Goal: Browse casually: Explore the website without a specific task or goal

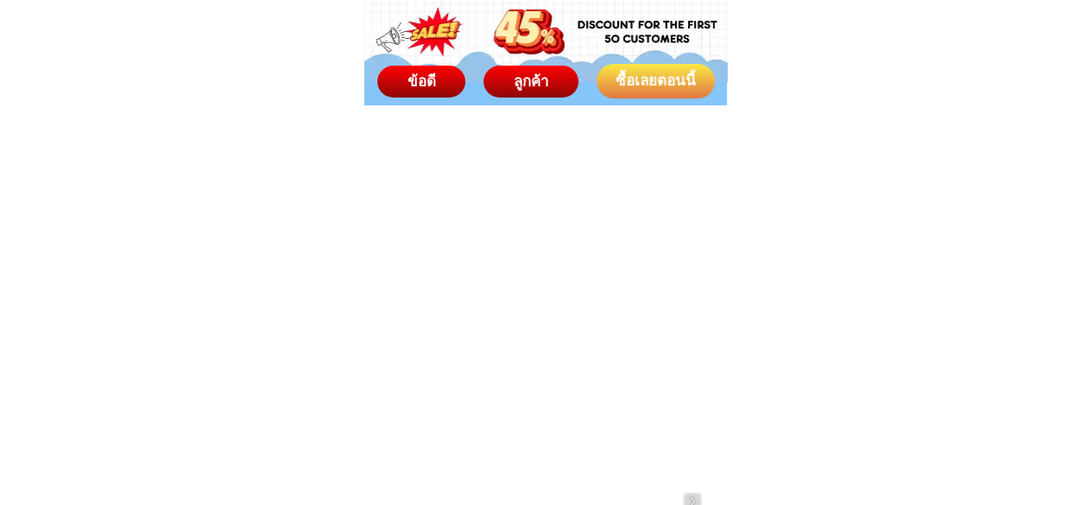
scroll to position [6644, 0]
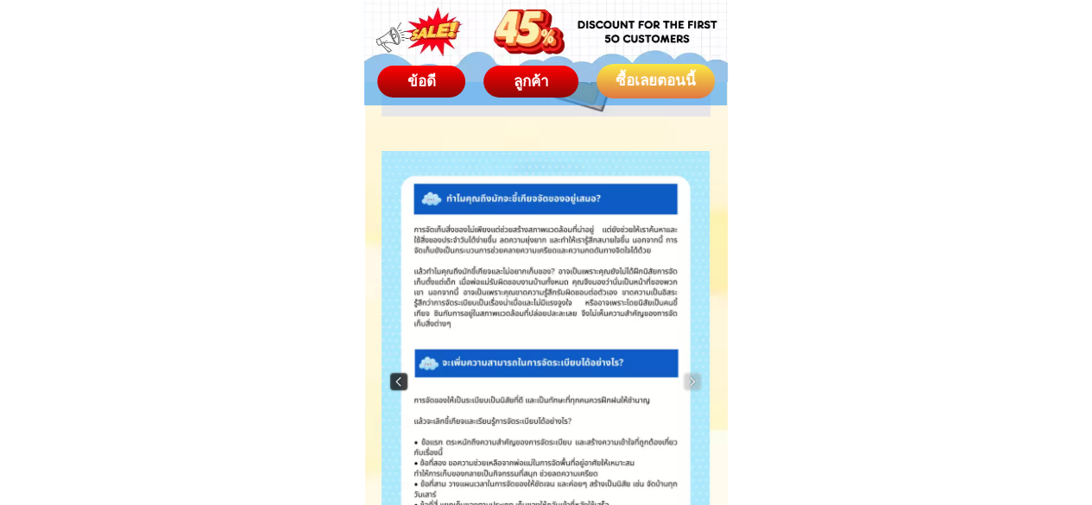
click at [395, 382] on img at bounding box center [398, 381] width 17 height 17
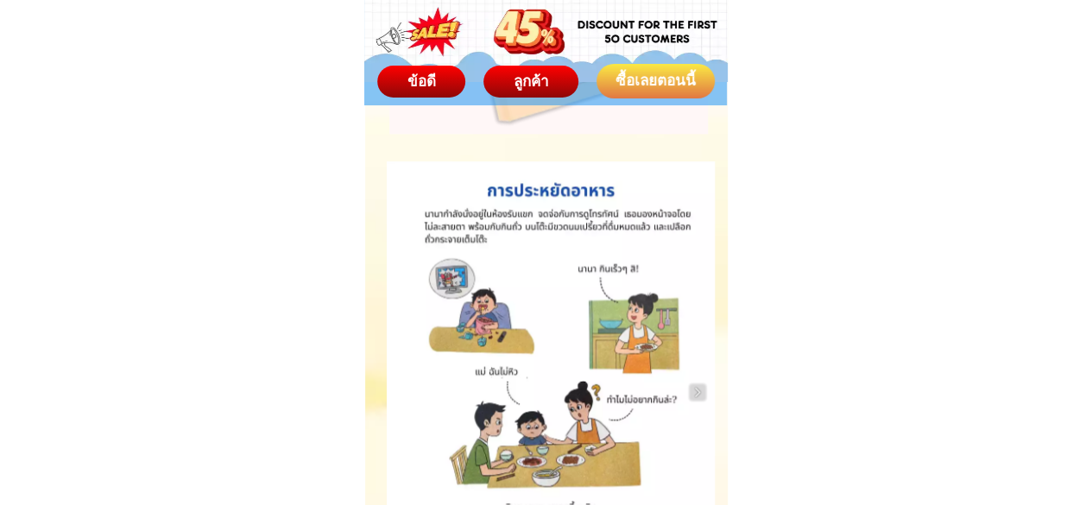
scroll to position [7680, 0]
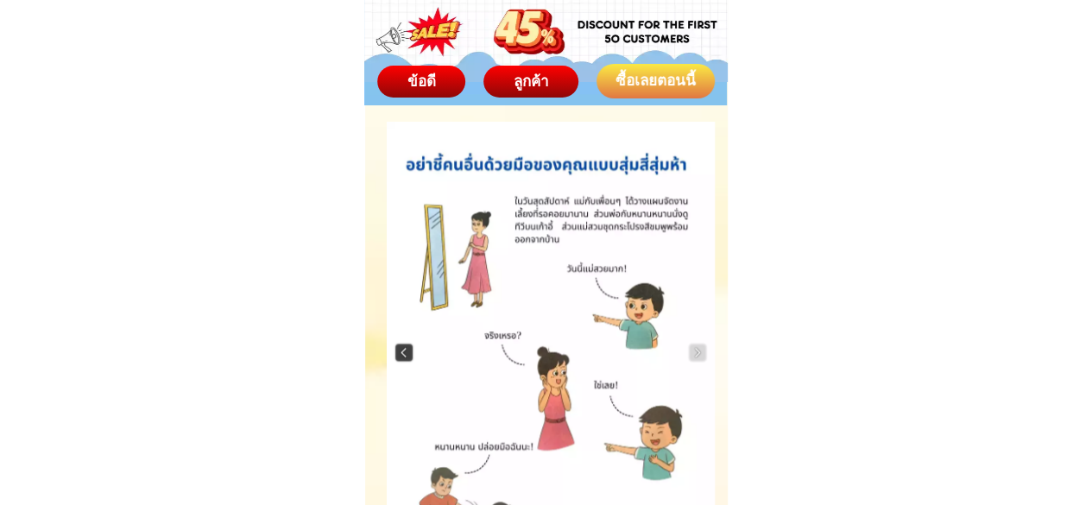
click at [411, 351] on img at bounding box center [403, 351] width 17 height 17
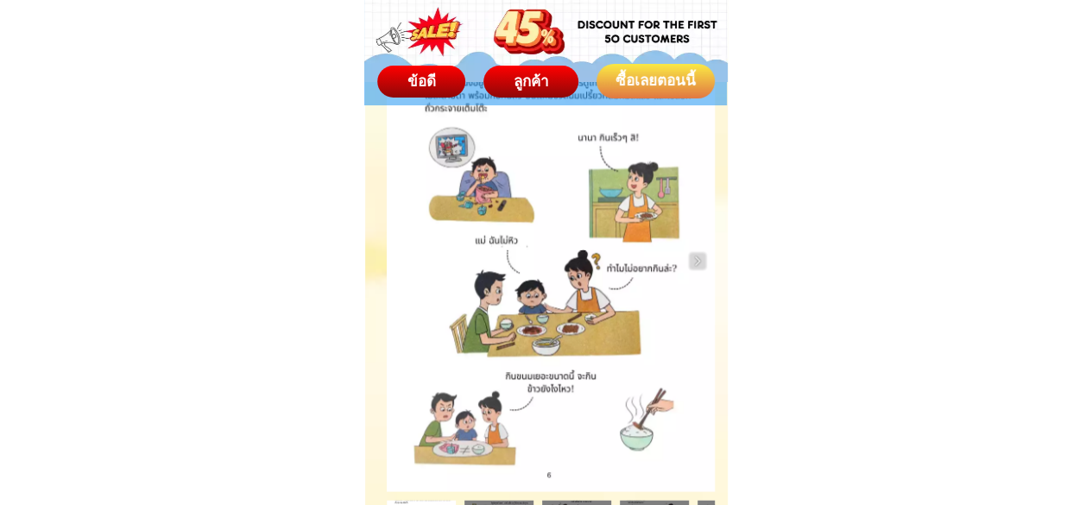
scroll to position [7766, 0]
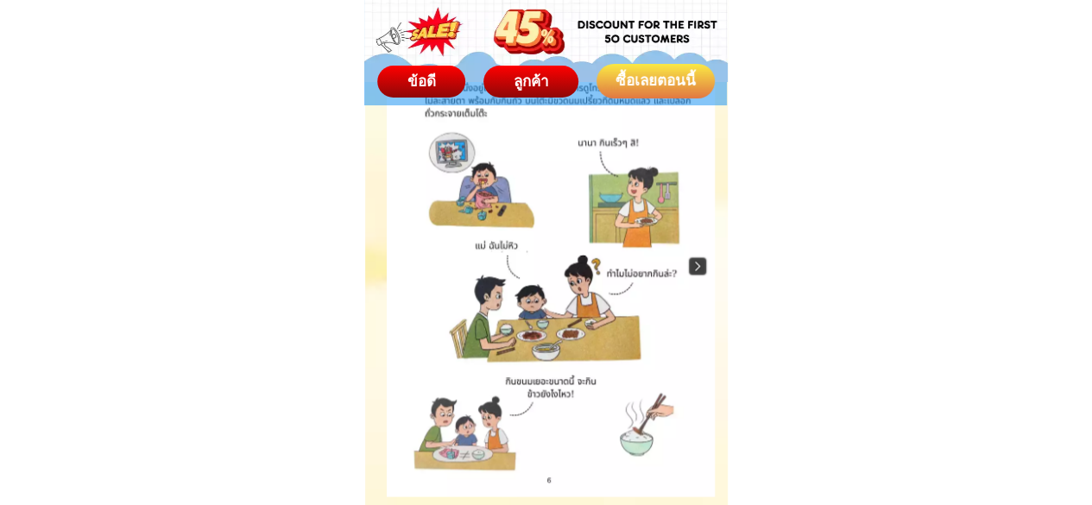
click at [696, 267] on img at bounding box center [697, 265] width 17 height 17
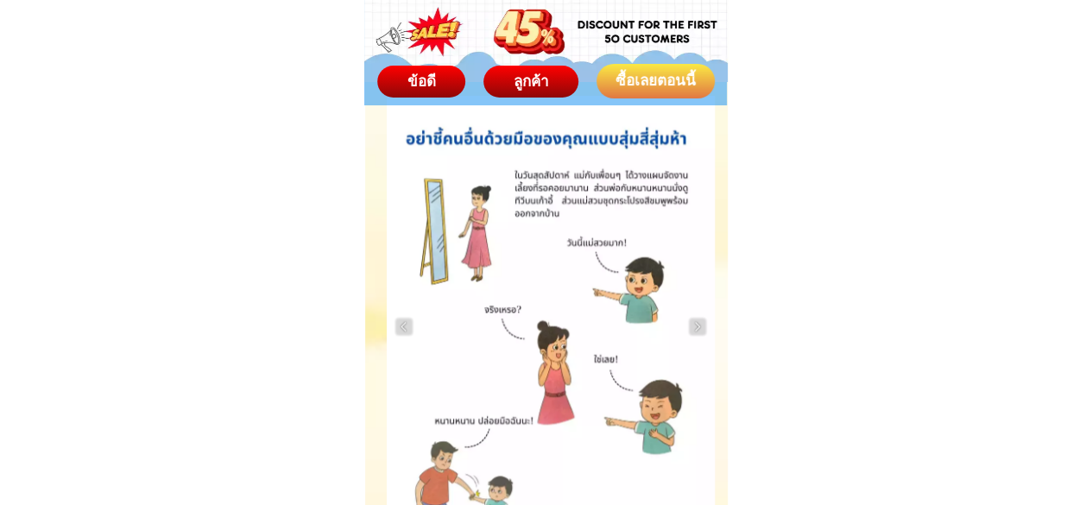
scroll to position [7680, 0]
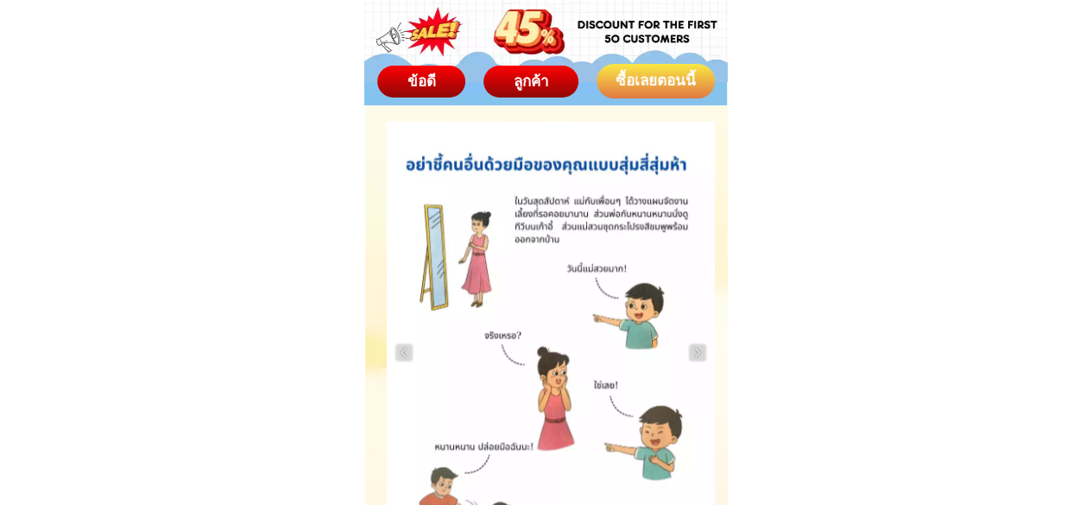
click at [685, 345] on div at bounding box center [551, 352] width 328 height 461
click at [692, 355] on img at bounding box center [697, 351] width 17 height 17
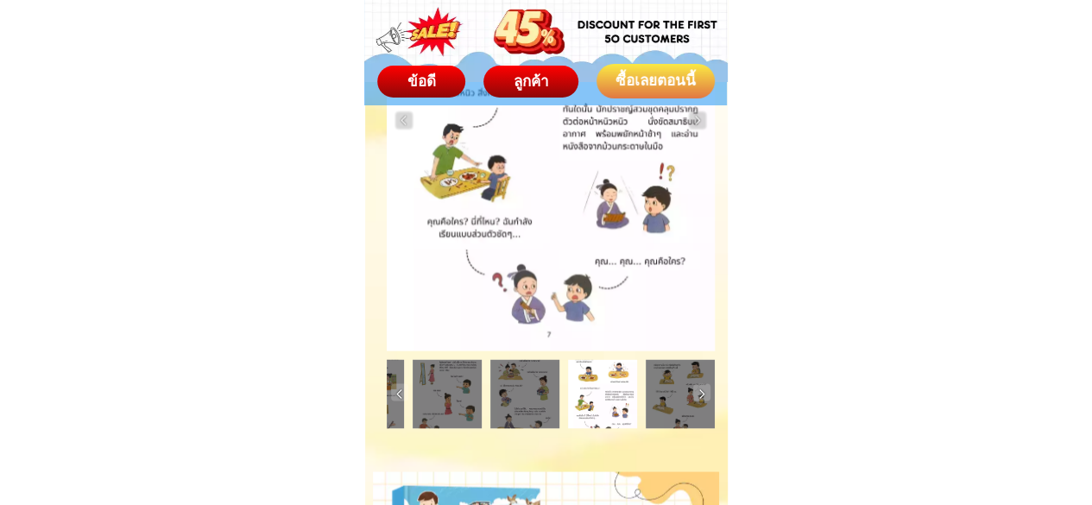
scroll to position [7939, 0]
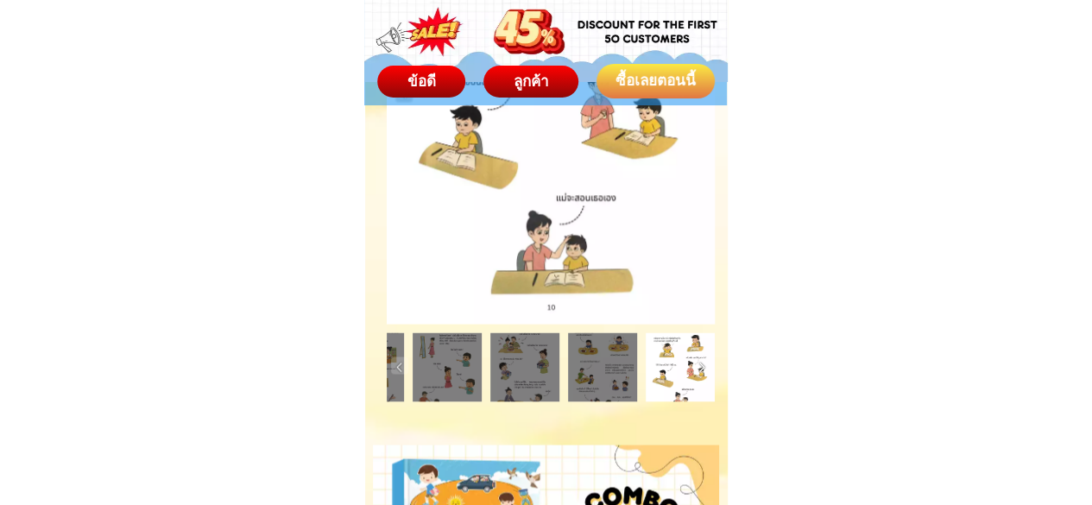
click at [702, 358] on img at bounding box center [701, 366] width 17 height 17
click at [699, 362] on img at bounding box center [701, 366] width 17 height 17
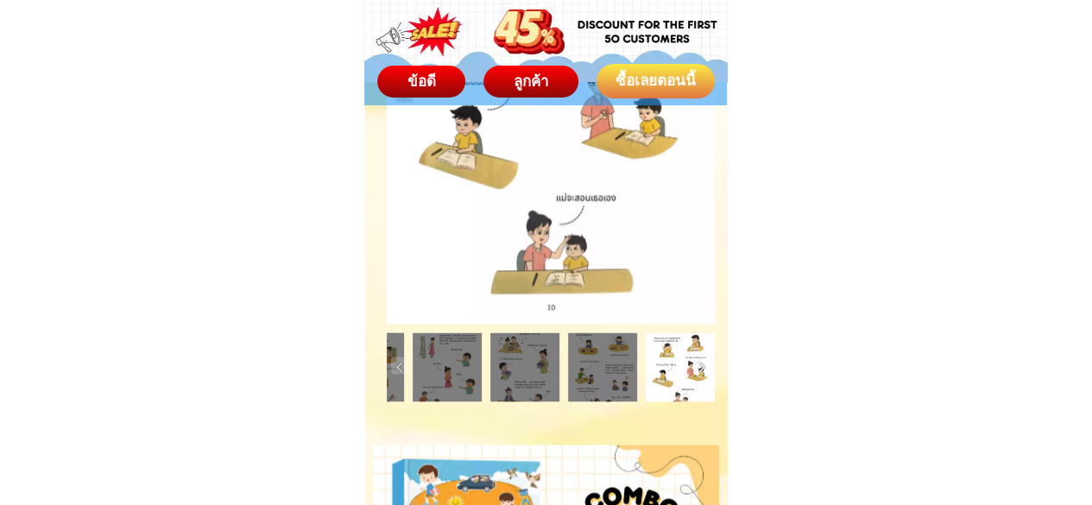
click at [699, 362] on img at bounding box center [701, 366] width 17 height 17
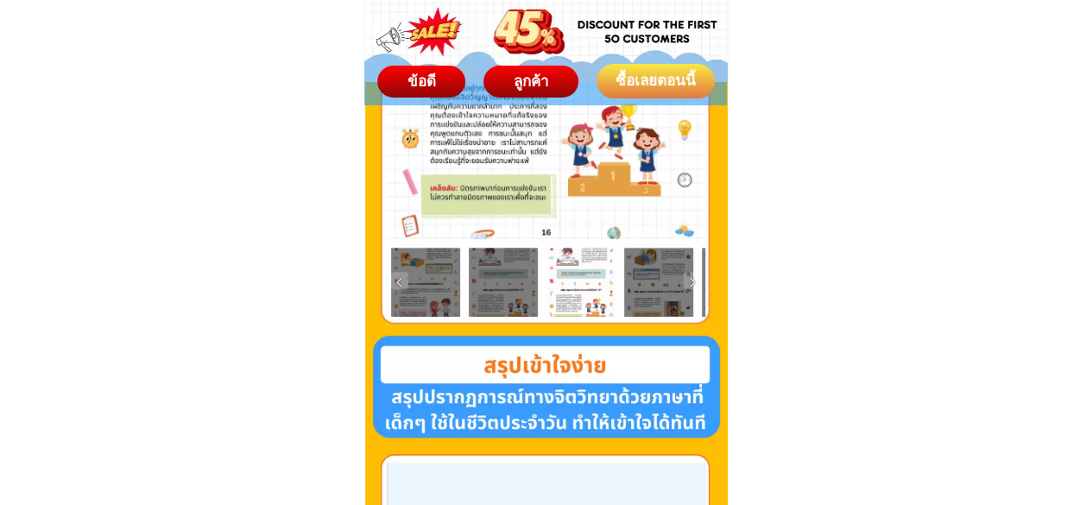
scroll to position [3452, 0]
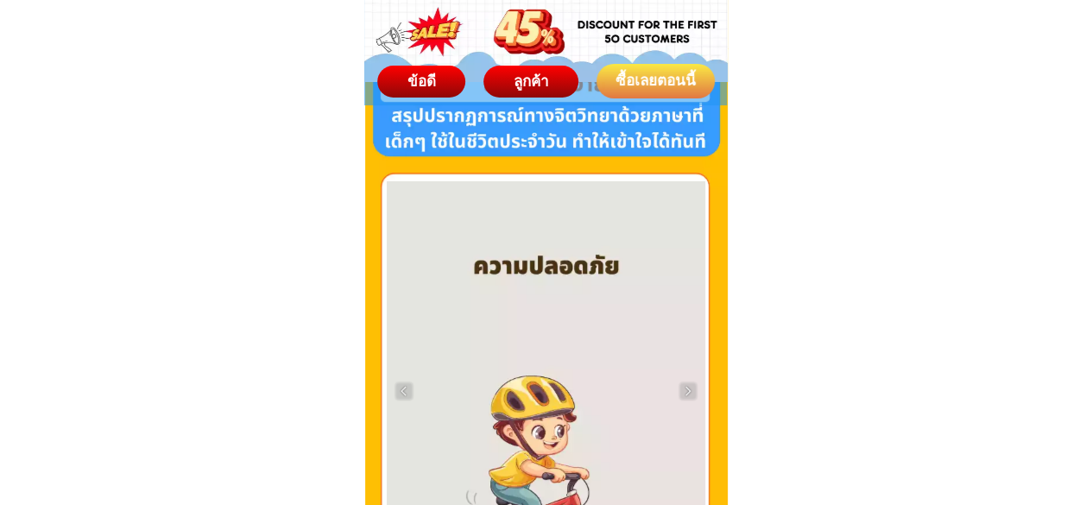
click at [697, 381] on div at bounding box center [546, 390] width 318 height 419
click at [685, 391] on img at bounding box center [687, 390] width 17 height 17
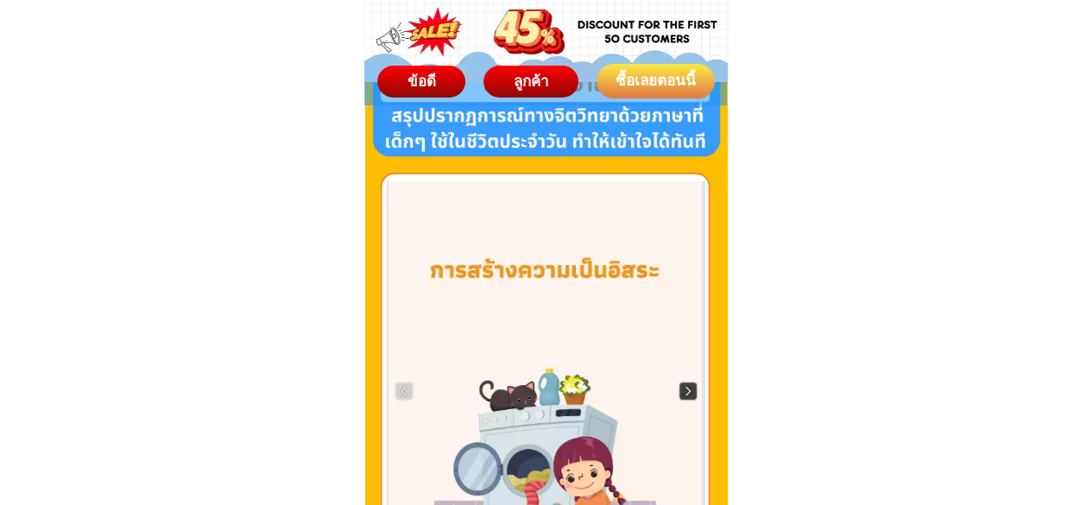
click at [685, 391] on img at bounding box center [687, 390] width 17 height 17
